Goal: Transaction & Acquisition: Download file/media

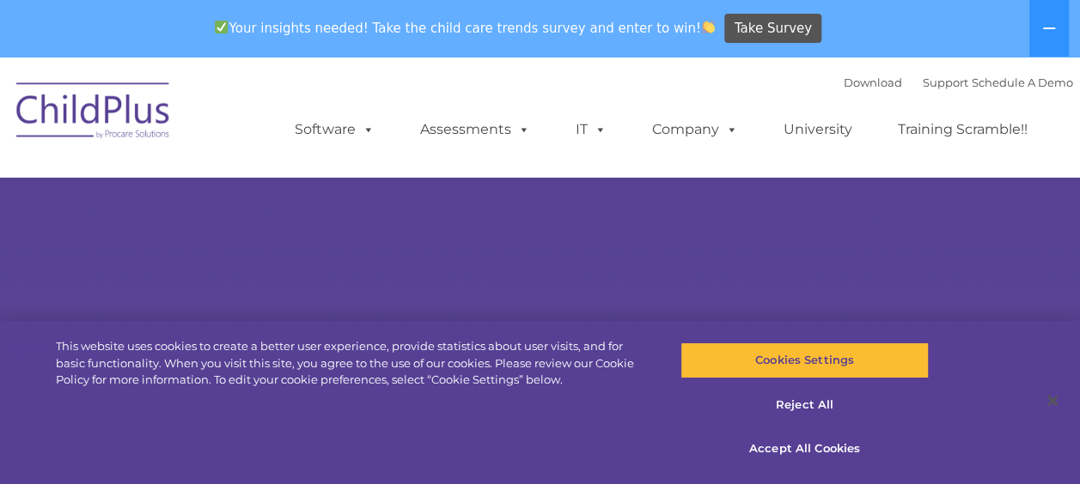
select select "MEDIUM"
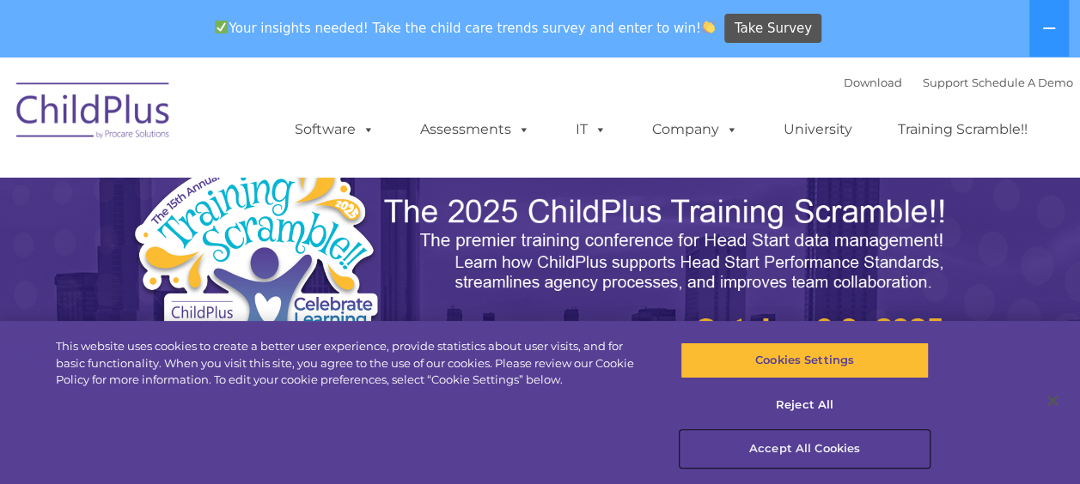
click at [776, 443] on button "Accept All Cookies" at bounding box center [804, 449] width 248 height 36
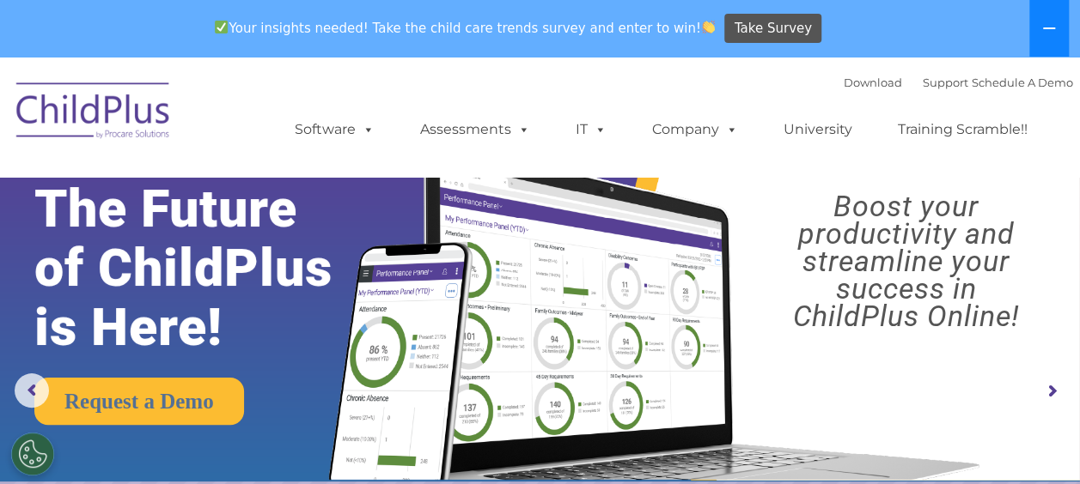
click at [1046, 29] on icon at bounding box center [1049, 28] width 12 height 2
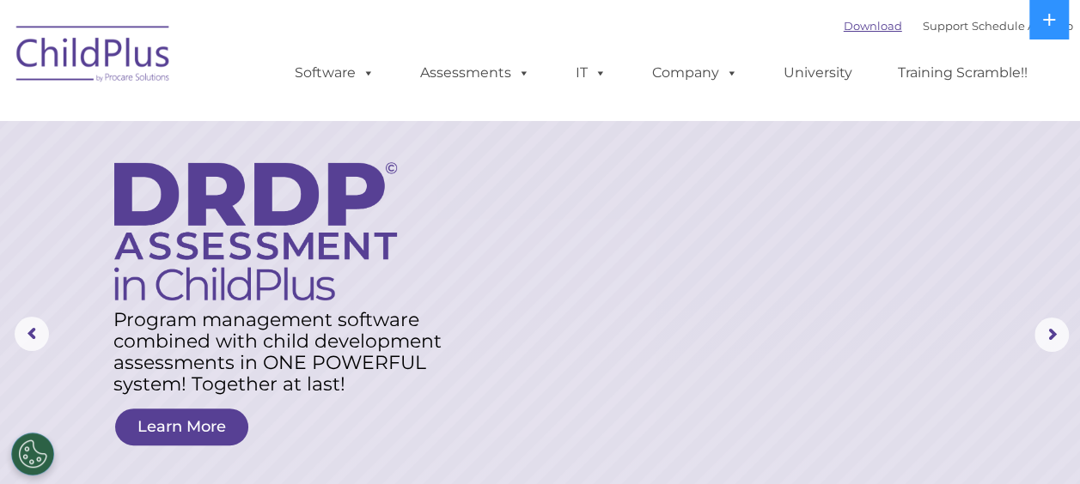
click at [851, 29] on link "Download" at bounding box center [872, 26] width 58 height 14
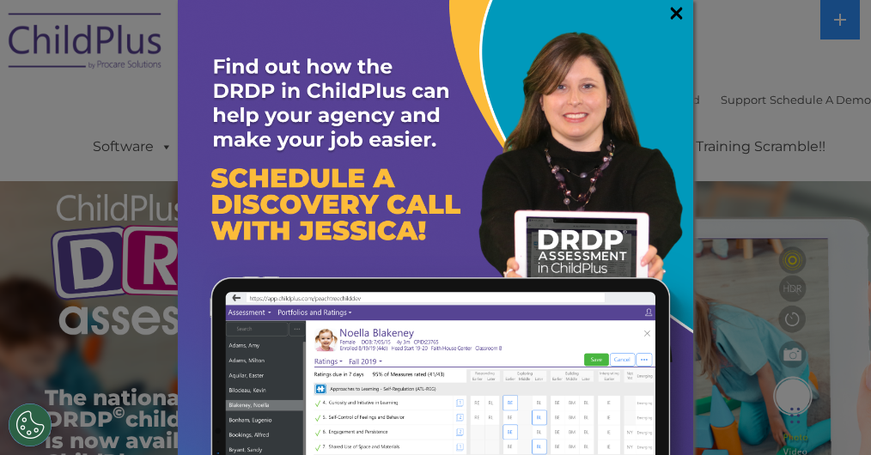
click at [666, 14] on link "×" at bounding box center [676, 12] width 20 height 17
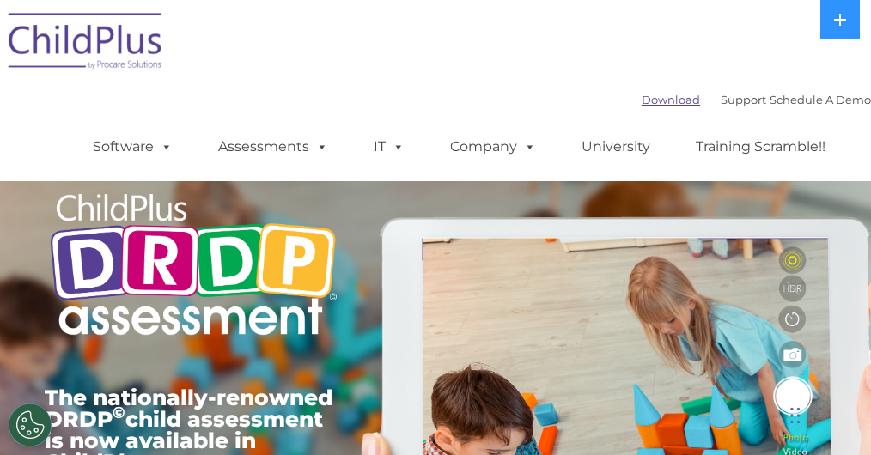
click at [642, 96] on link "Download" at bounding box center [671, 100] width 58 height 14
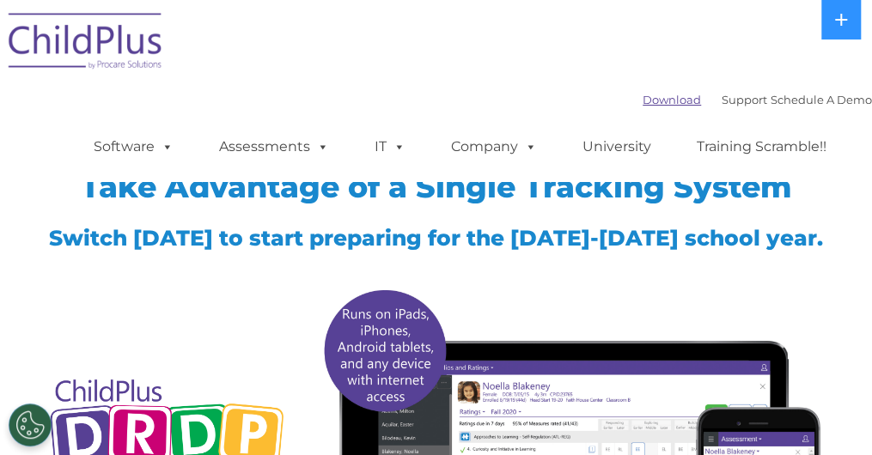
click at [642, 95] on link "Download" at bounding box center [671, 100] width 58 height 14
